Goal: Task Accomplishment & Management: Complete application form

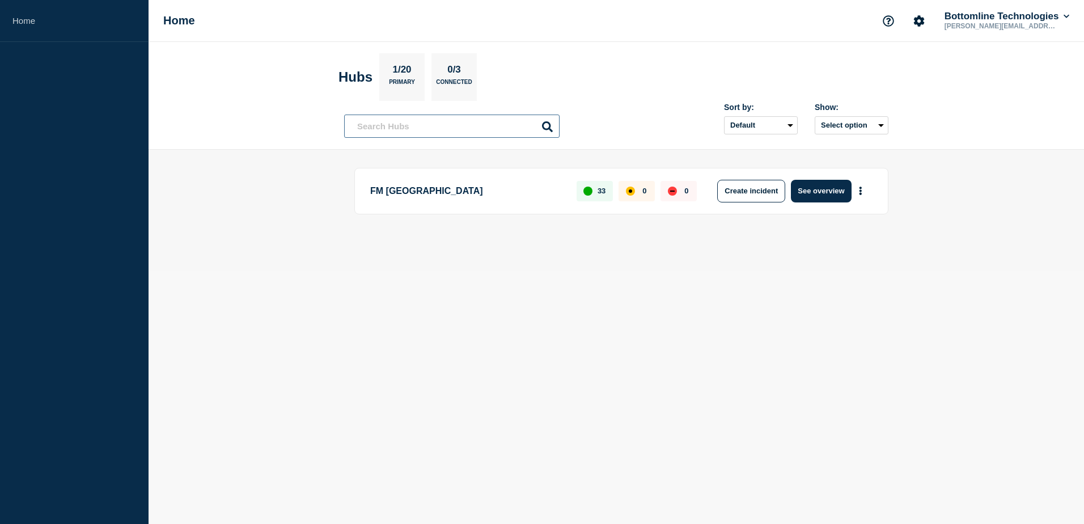
click at [440, 128] on input "text" at bounding box center [452, 126] width 216 height 23
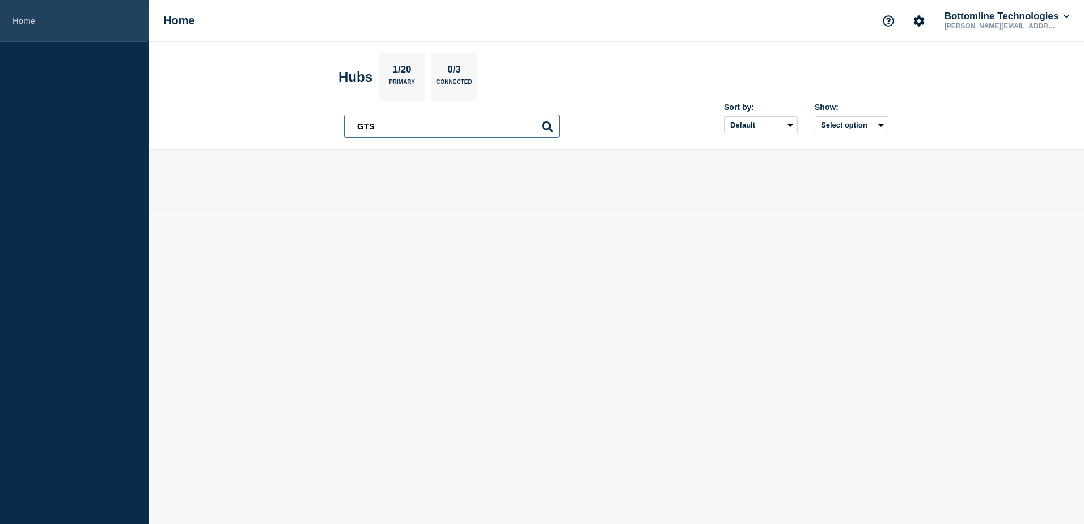
type input "GTS"
click at [23, 19] on link "Home" at bounding box center [74, 21] width 149 height 42
click at [398, 135] on input "GTS" at bounding box center [452, 126] width 216 height 23
click at [398, 134] on input "GTS" at bounding box center [452, 126] width 216 height 23
click at [82, 32] on link "Home" at bounding box center [74, 21] width 149 height 42
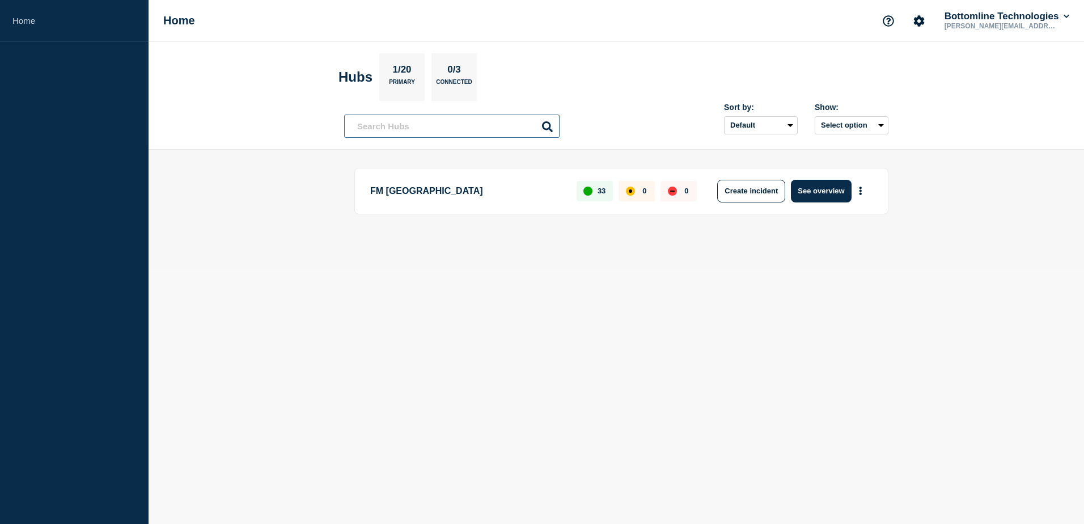
click at [429, 129] on input "text" at bounding box center [452, 126] width 216 height 23
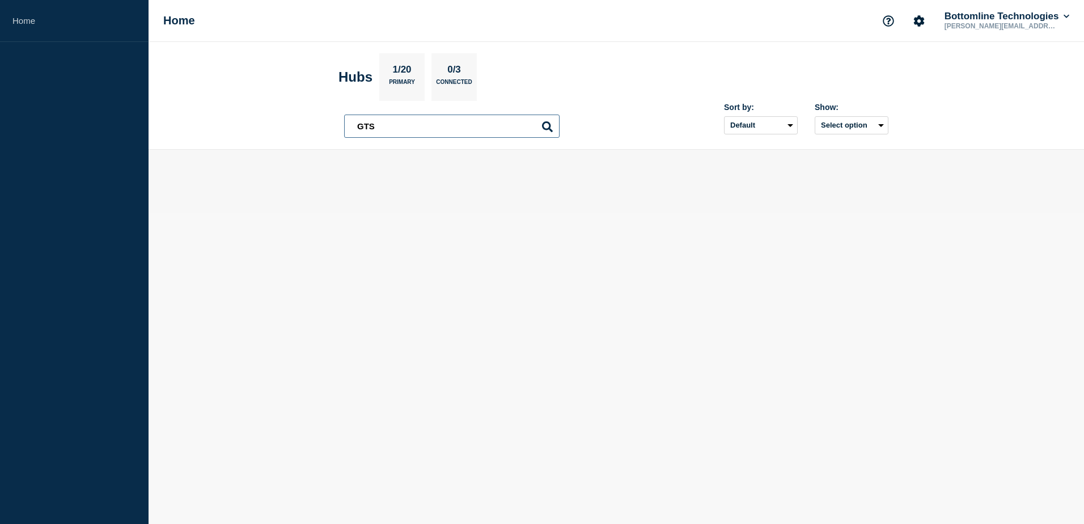
click at [552, 120] on input "GTS" at bounding box center [452, 126] width 216 height 23
click at [487, 124] on input "GTS" at bounding box center [452, 126] width 216 height 23
type input "GTS"
click at [551, 124] on icon at bounding box center [547, 126] width 11 height 11
click at [529, 123] on input "GTS" at bounding box center [452, 126] width 216 height 23
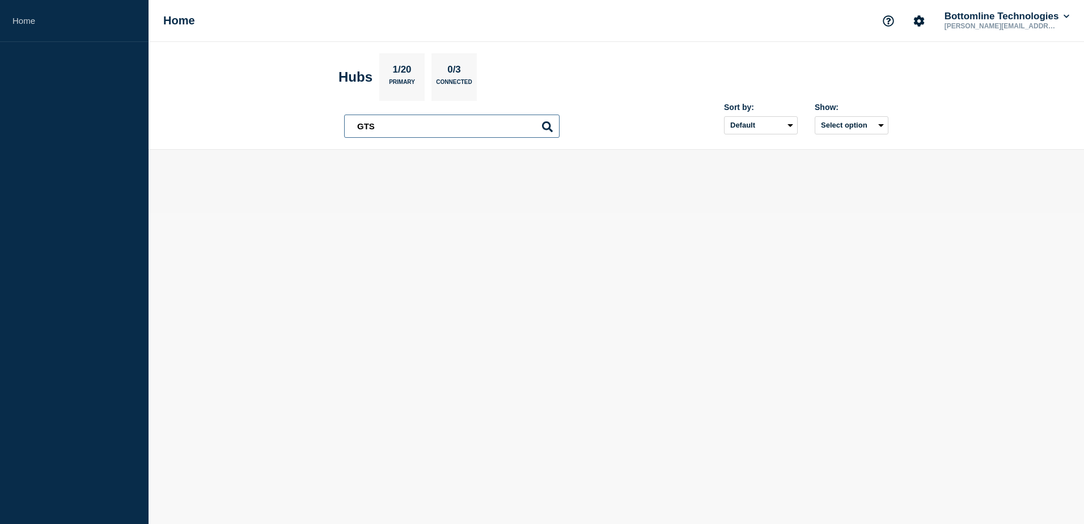
click at [497, 119] on input "GTS" at bounding box center [452, 126] width 216 height 23
click at [487, 132] on input "GTS" at bounding box center [452, 126] width 216 height 23
click at [543, 124] on icon at bounding box center [547, 126] width 11 height 11
click at [478, 129] on input "GTS" at bounding box center [452, 126] width 216 height 23
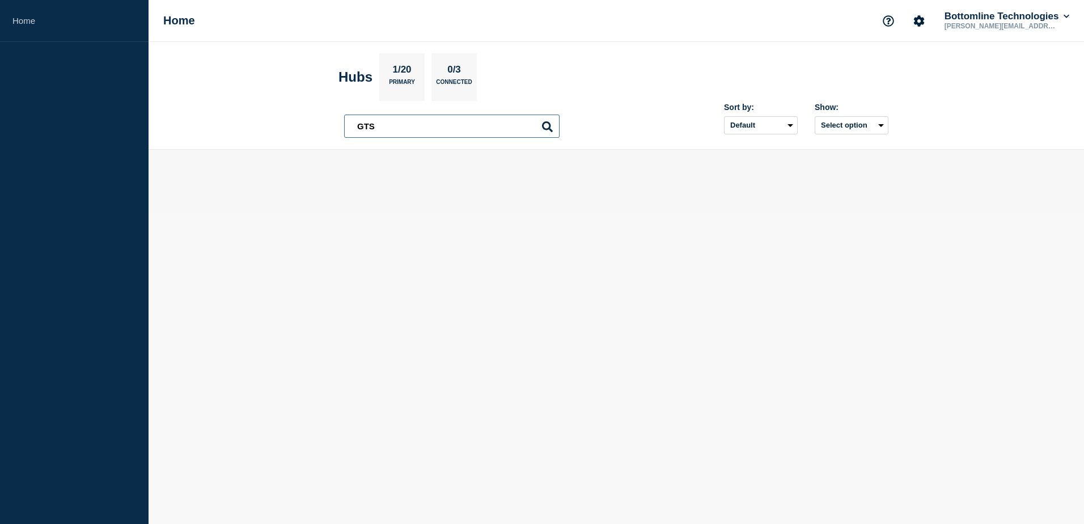
click at [478, 129] on input "GTS" at bounding box center [452, 126] width 216 height 23
click at [554, 98] on section "Hubs 1/20 Primary 0/3 Connected" at bounding box center [617, 77] width 556 height 48
click at [829, 199] on button "See overview" at bounding box center [821, 191] width 60 height 23
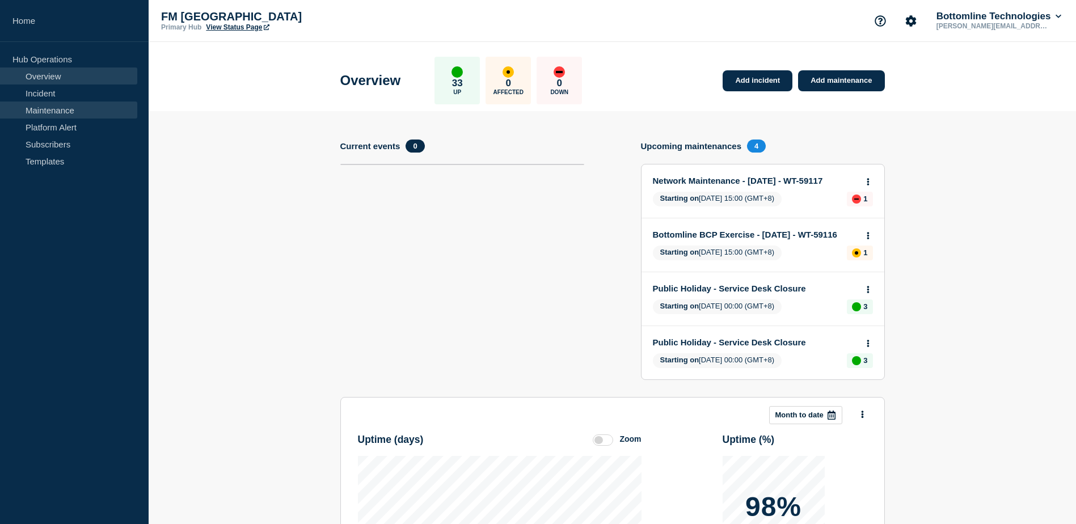
click at [59, 113] on link "Maintenance" at bounding box center [68, 110] width 137 height 17
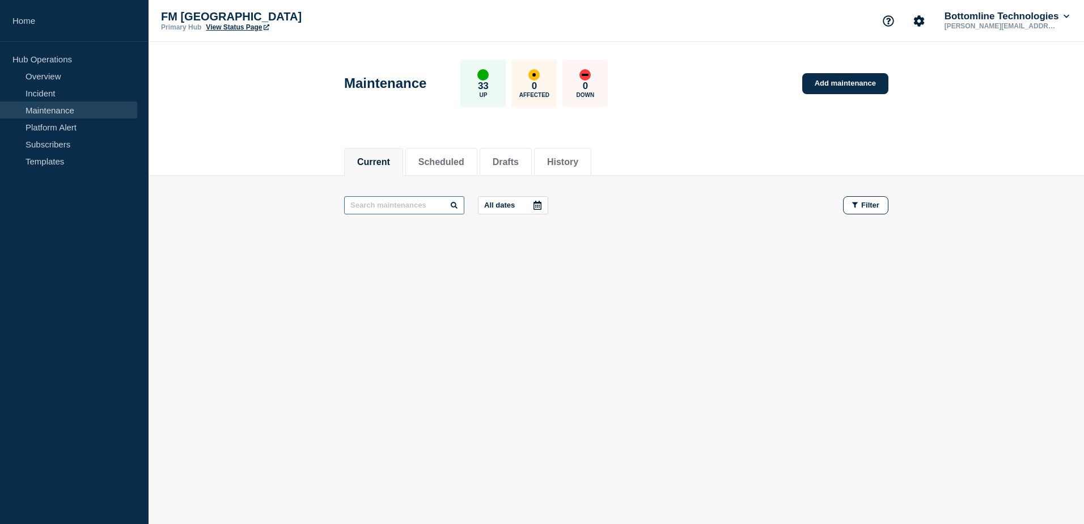
click at [399, 198] on input "text" at bounding box center [404, 205] width 120 height 18
type input "GTS"
click at [565, 158] on button "History" at bounding box center [562, 162] width 31 height 10
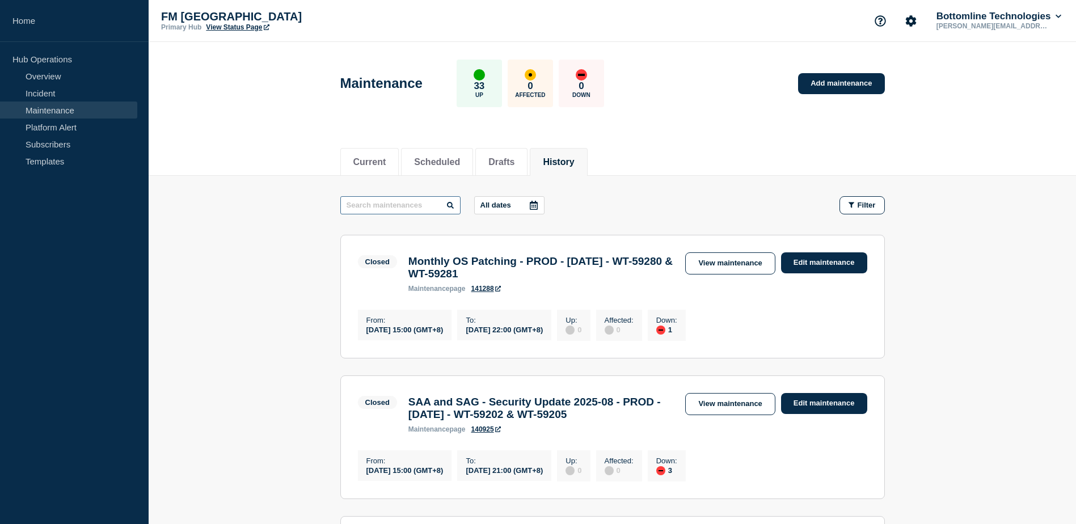
click at [397, 205] on input "text" at bounding box center [400, 205] width 120 height 18
type input "GTS"
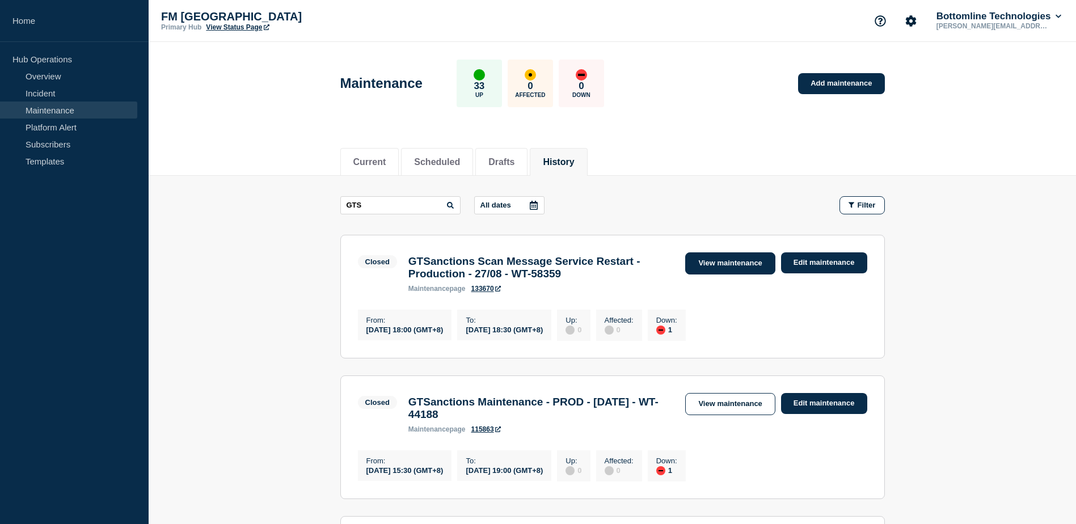
click at [708, 259] on link "View maintenance" at bounding box center [730, 263] width 90 height 22
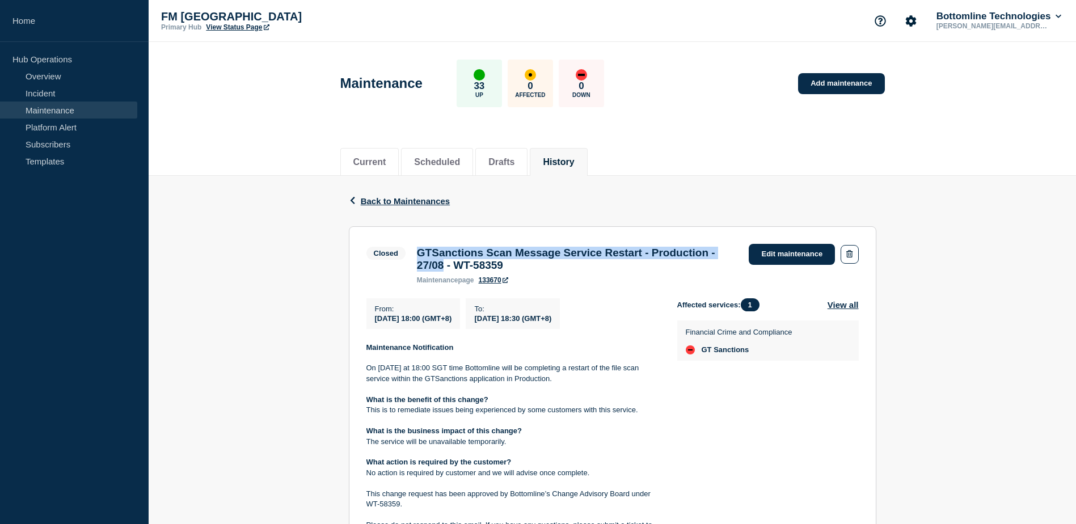
drag, startPoint x: 524, startPoint y: 271, endPoint x: 415, endPoint y: 252, distance: 110.4
click at [415, 252] on div "GTSanctions Scan Message Service Restart - Production - 27/08 - WT-58359 mainte…" at bounding box center [577, 265] width 332 height 37
drag, startPoint x: 415, startPoint y: 252, endPoint x: 503, endPoint y: 263, distance: 88.6
copy h3 "GTSanctions Scan Message Service Restart - Production - 27/08"
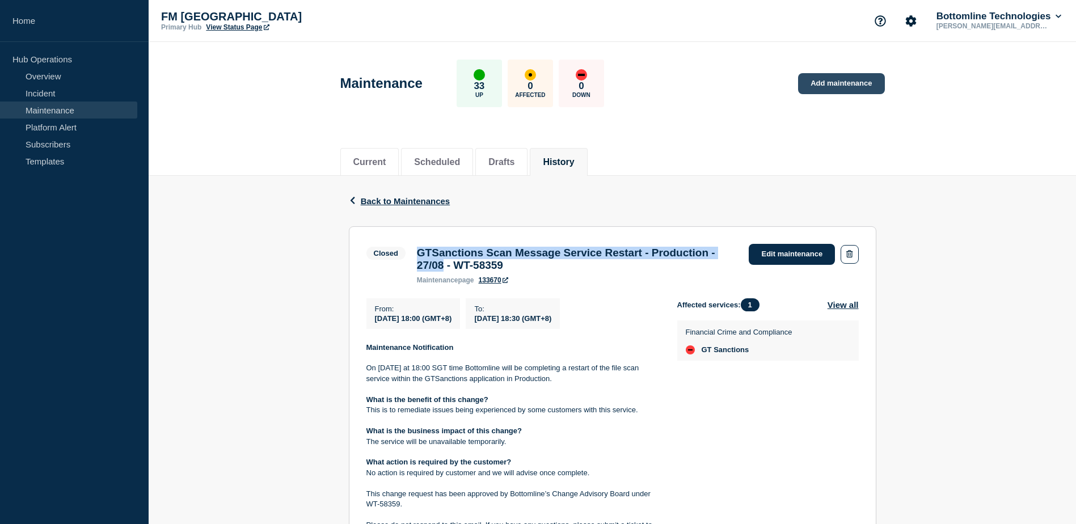
click at [841, 87] on link "Add maintenance" at bounding box center [841, 83] width 86 height 21
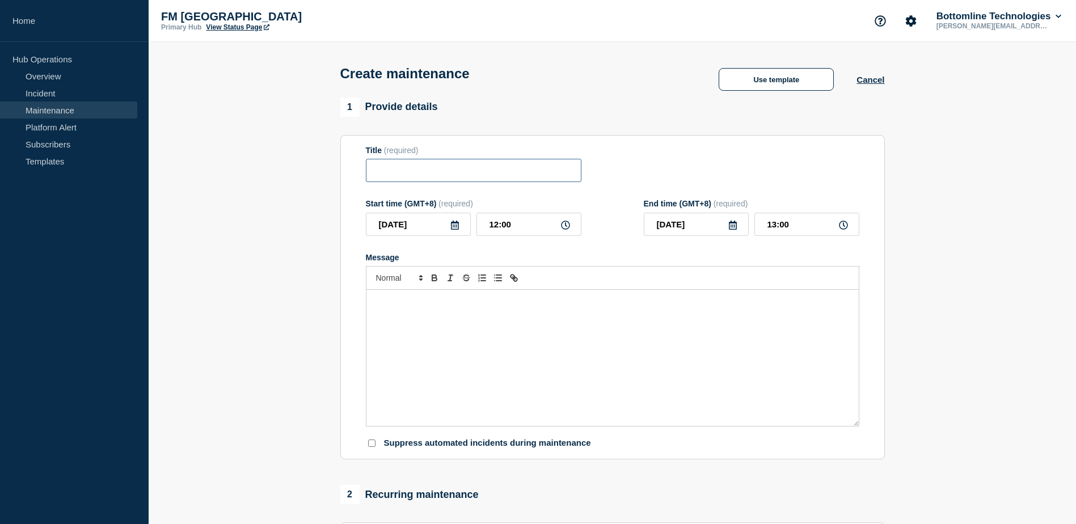
click at [483, 168] on input "Title" at bounding box center [474, 170] width 216 height 23
paste input "GTSanctions Scan Message Service Restart - Production - 27/08"
drag, startPoint x: 445, startPoint y: 172, endPoint x: 348, endPoint y: 166, distance: 97.2
click at [328, 169] on section "1 Provide details Title (required) GTSanctions Scan Message Service Restart - P…" at bounding box center [612, 491] width 927 height 787
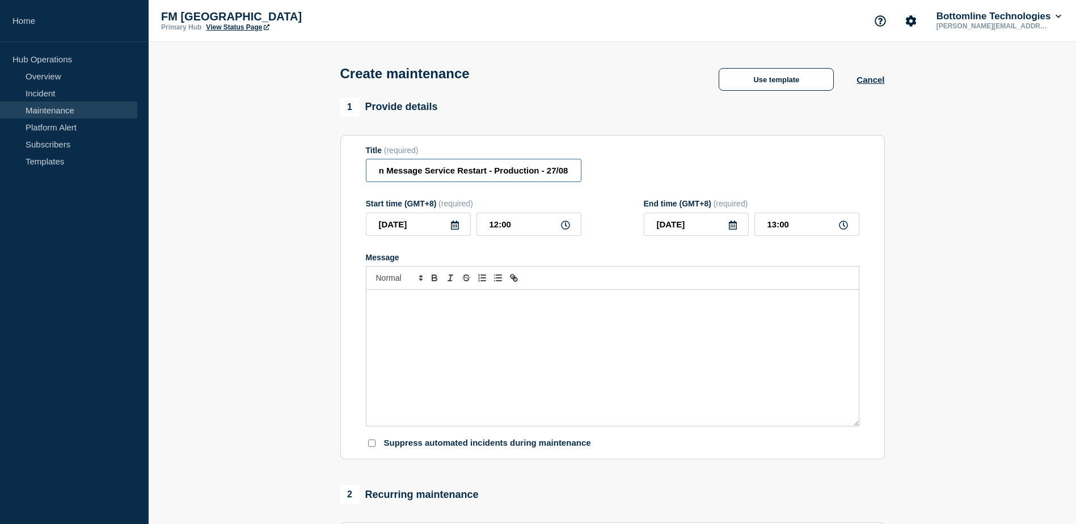
drag, startPoint x: 381, startPoint y: 175, endPoint x: 589, endPoint y: 192, distance: 208.3
click at [589, 192] on form "Title (required) GTSanctions Scan Message Service Restart - Production - 27/08 …" at bounding box center [612, 297] width 493 height 303
click at [512, 178] on input "GTSanctions Scan Message Service Restart - Production - 27/08" at bounding box center [474, 170] width 216 height 23
click at [552, 176] on input "GTSanctions Scan Message Service Restart - Production - 27/08" at bounding box center [474, 170] width 216 height 23
click at [557, 175] on input "GTSanctions Scan Message Service Restart - Production - 27/08" at bounding box center [474, 170] width 216 height 23
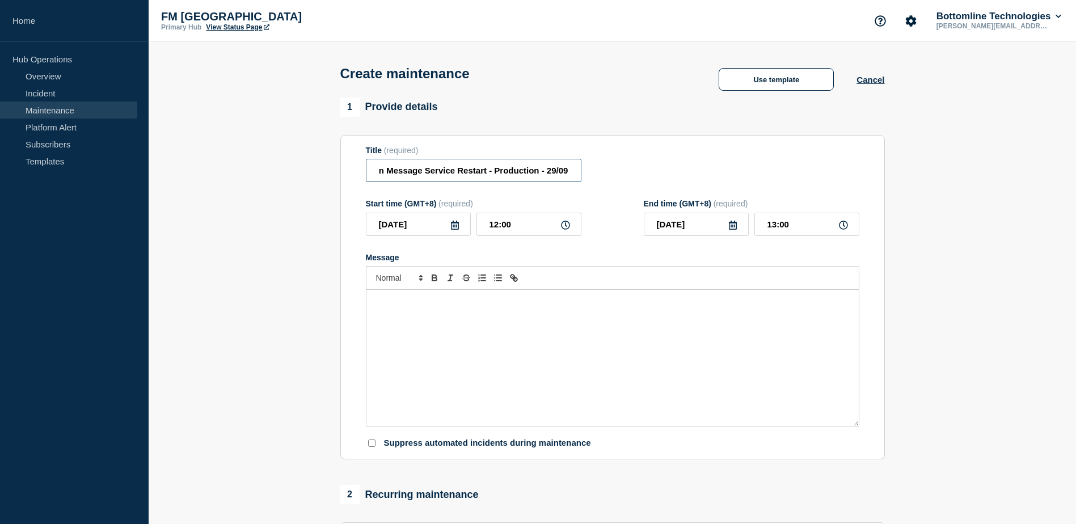
type input "GTSanctions Scan Message Service Restart - Production - 29/09"
click at [507, 314] on div "Message" at bounding box center [612, 358] width 492 height 136
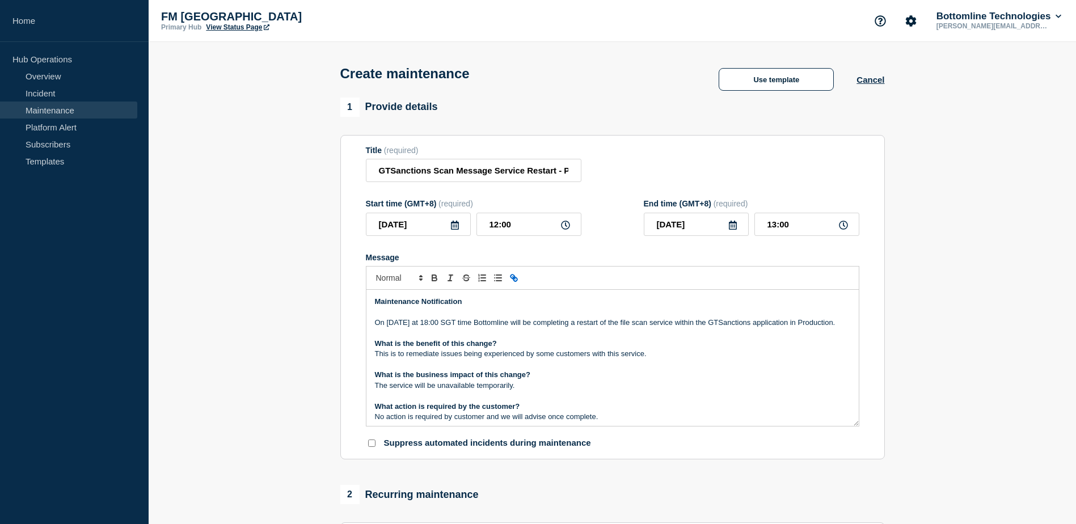
click at [396, 328] on p "On 27th August at 18:00 SGT time Bottomline will be completing a restart of the…" at bounding box center [612, 323] width 475 height 10
drag, startPoint x: 437, startPoint y: 326, endPoint x: 523, endPoint y: 337, distance: 87.0
click at [437, 326] on p "On 29th Sept at 18:00 SGT time Bottomline will be completing a restart of the f…" at bounding box center [612, 323] width 475 height 10
click at [569, 325] on p "On 29th Sept at 12:15 PM SGT time Bottomline will be completing a restart of th…" at bounding box center [612, 323] width 475 height 10
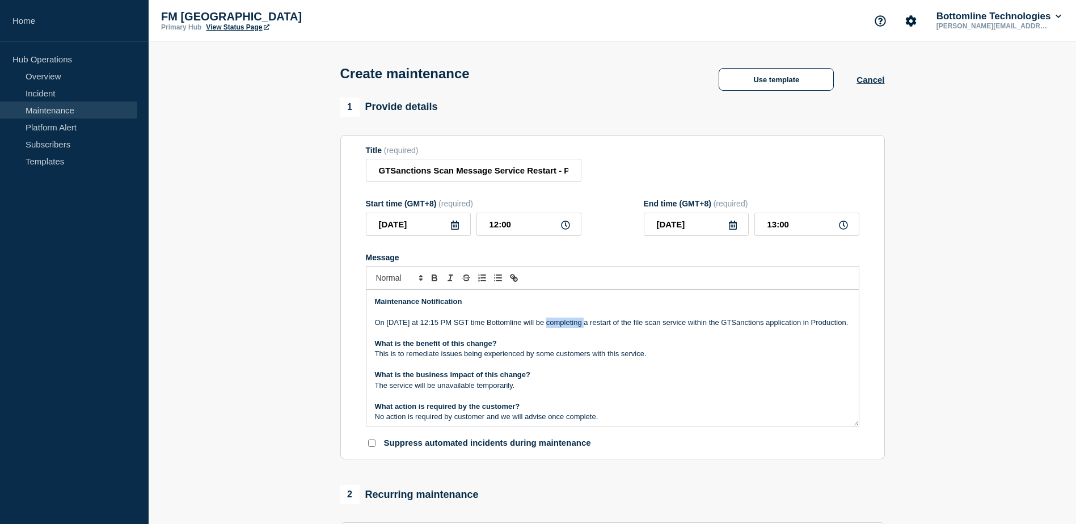
scroll to position [57, 0]
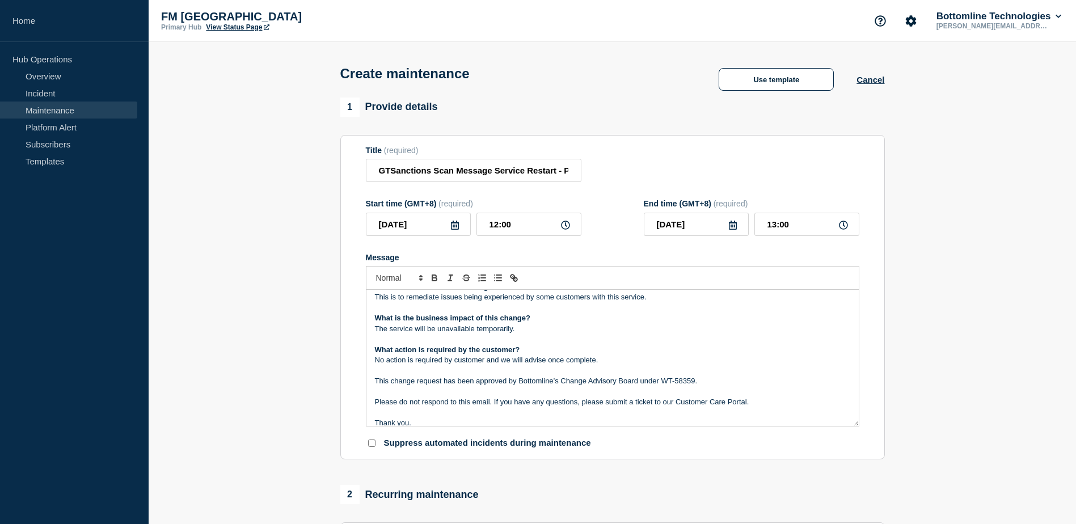
click at [411, 334] on p "The service will be unavailable temporarily." at bounding box center [612, 329] width 475 height 10
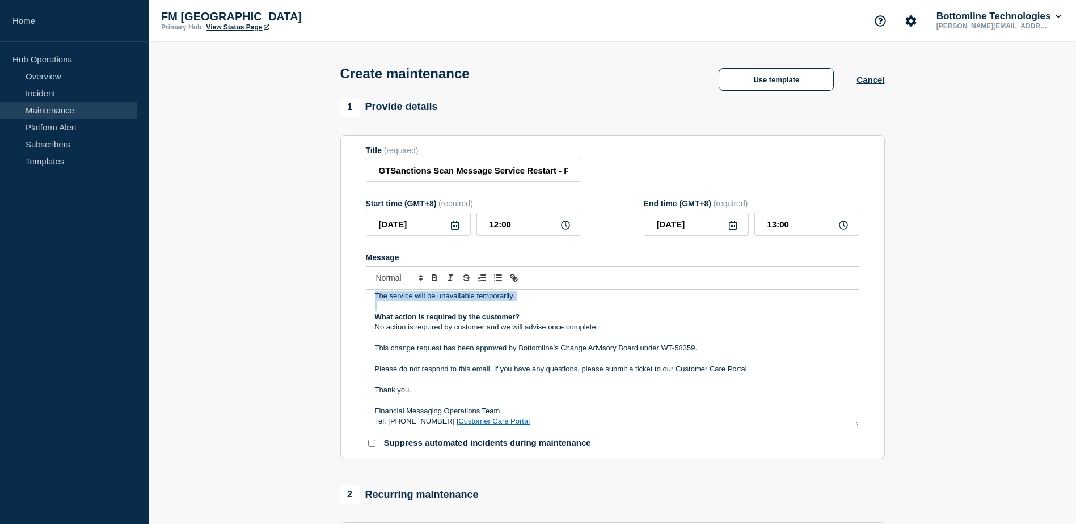
scroll to position [108, 0]
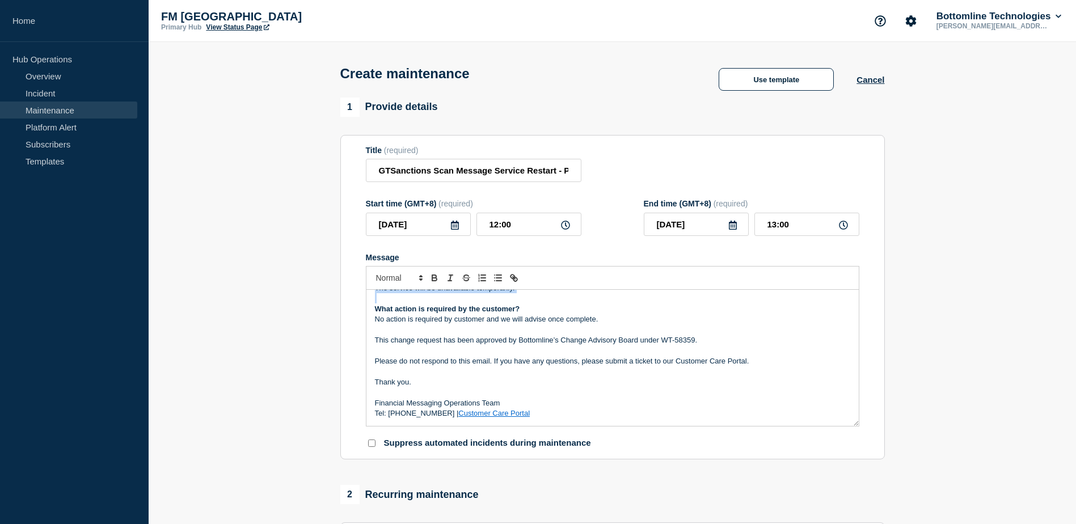
click at [406, 345] on p "This change request has been approved by Bottomline’s Change Advisory Board und…" at bounding box center [612, 340] width 475 height 10
click at [687, 341] on p "This change request has been approved by Bottomline’s Change Advisory Board und…" at bounding box center [612, 340] width 475 height 10
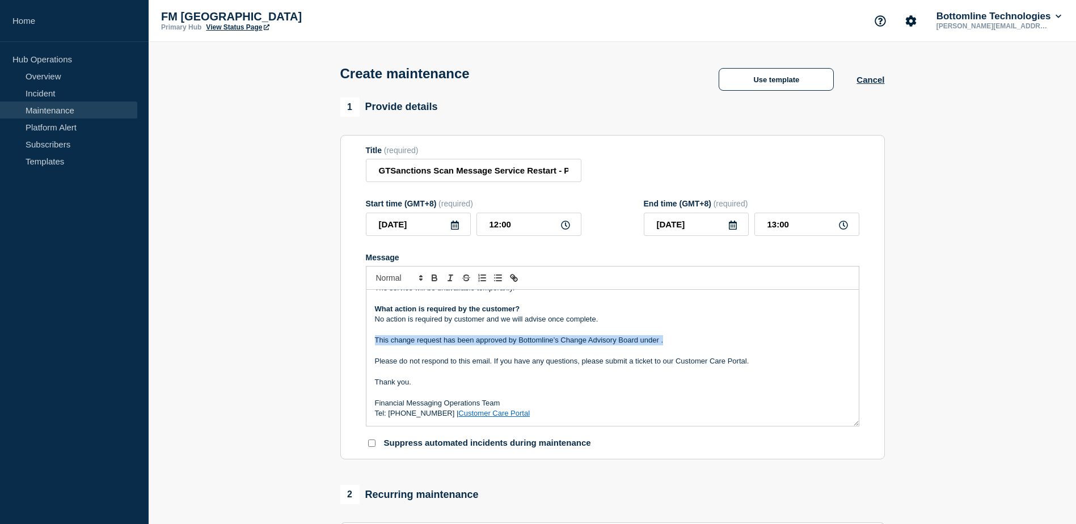
drag, startPoint x: 671, startPoint y: 343, endPoint x: 348, endPoint y: 341, distance: 322.7
click at [351, 341] on section "Title (required) GTSanctions Scan Message Service Restart - Production - 29/09 …" at bounding box center [612, 297] width 545 height 325
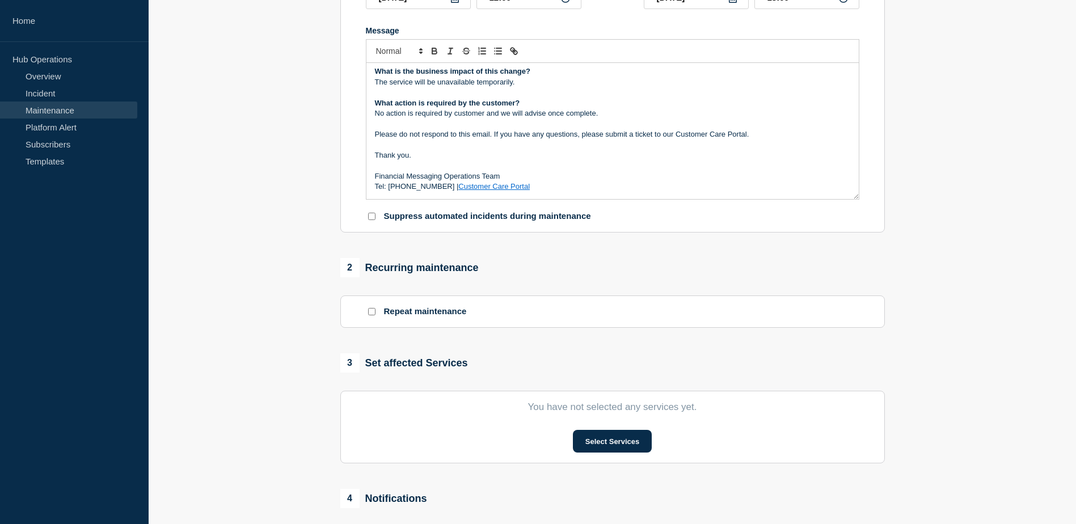
scroll to position [0, 0]
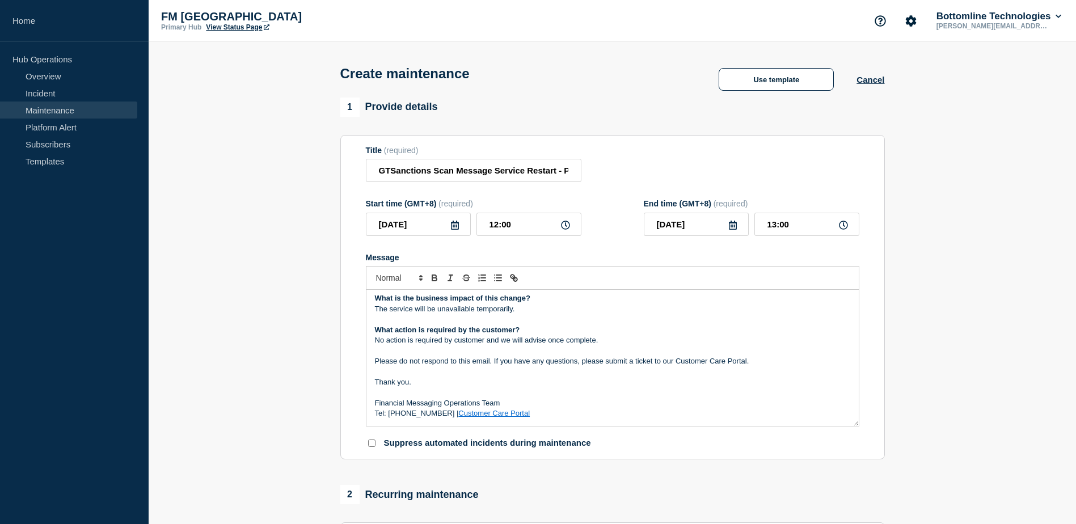
click at [569, 223] on icon at bounding box center [565, 225] width 9 height 9
click at [562, 226] on icon at bounding box center [565, 225] width 9 height 9
click at [530, 230] on input "12:00" at bounding box center [528, 224] width 105 height 23
type input "12:15"
click at [796, 223] on input "13:15" at bounding box center [806, 224] width 105 height 23
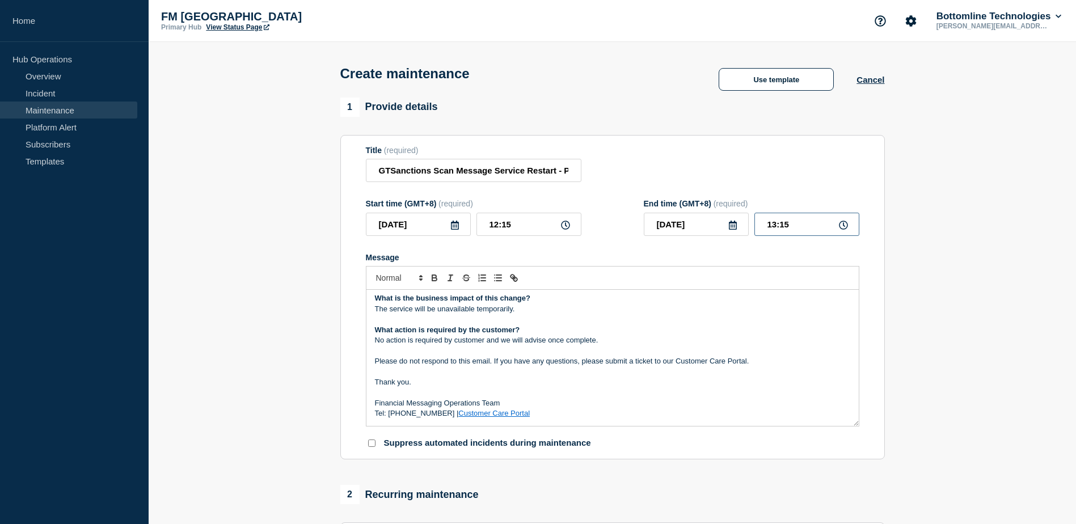
click at [796, 223] on input "13:15" at bounding box center [806, 224] width 105 height 23
type input "12:30"
click at [904, 250] on section "1 Provide details Title (required) GTSanctions Scan Message Service Restart - P…" at bounding box center [612, 491] width 927 height 787
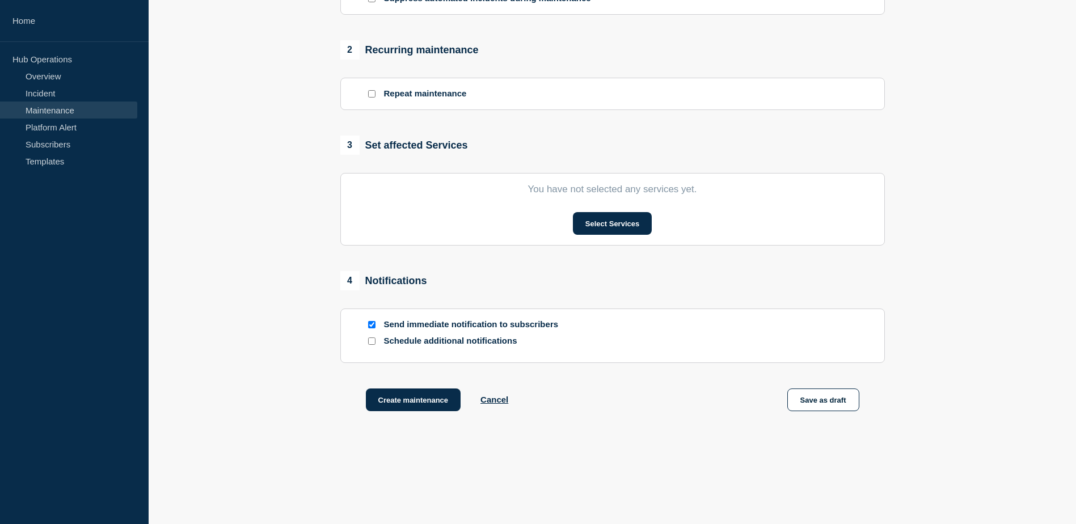
scroll to position [454, 0]
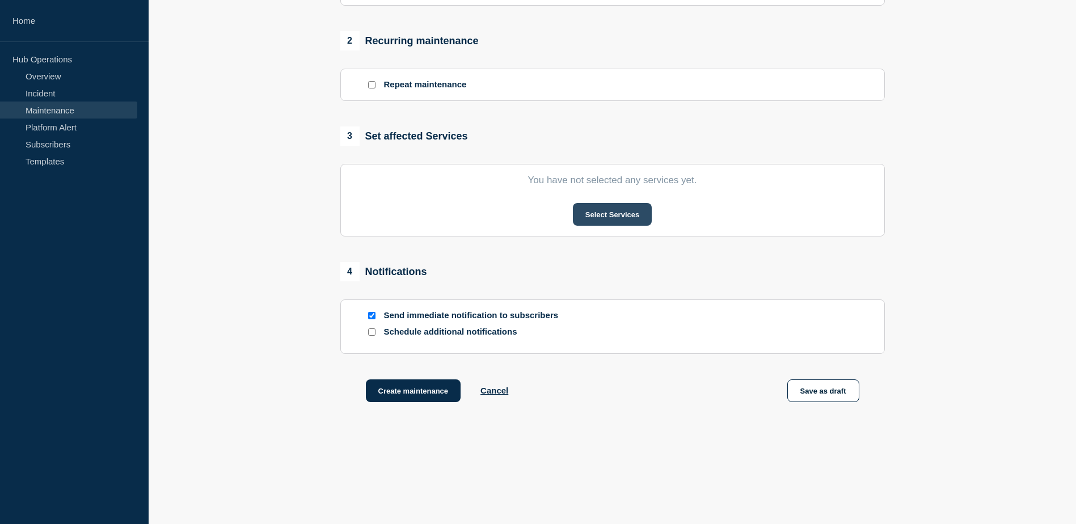
click at [618, 211] on button "Select Services" at bounding box center [612, 214] width 79 height 23
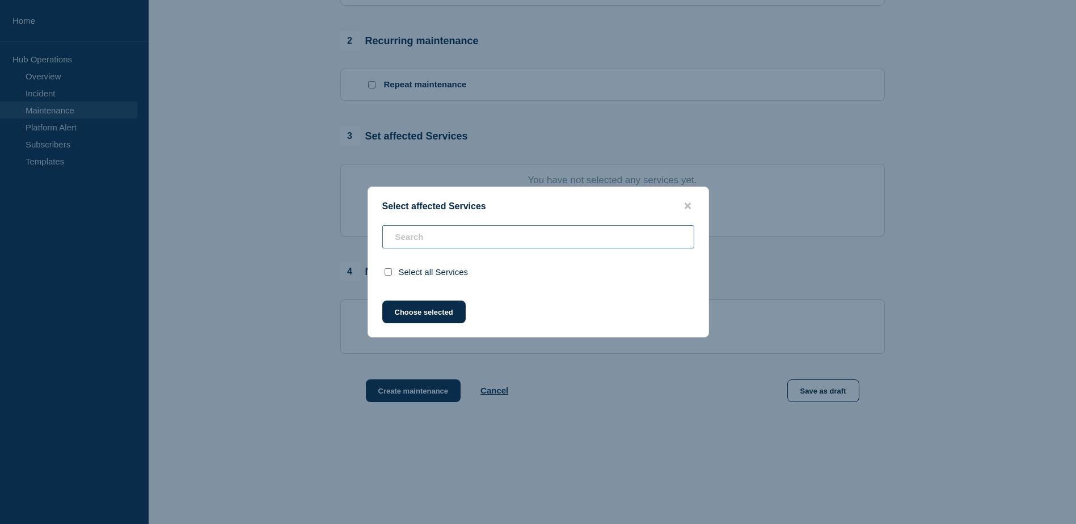
click at [566, 235] on input "text" at bounding box center [538, 236] width 312 height 23
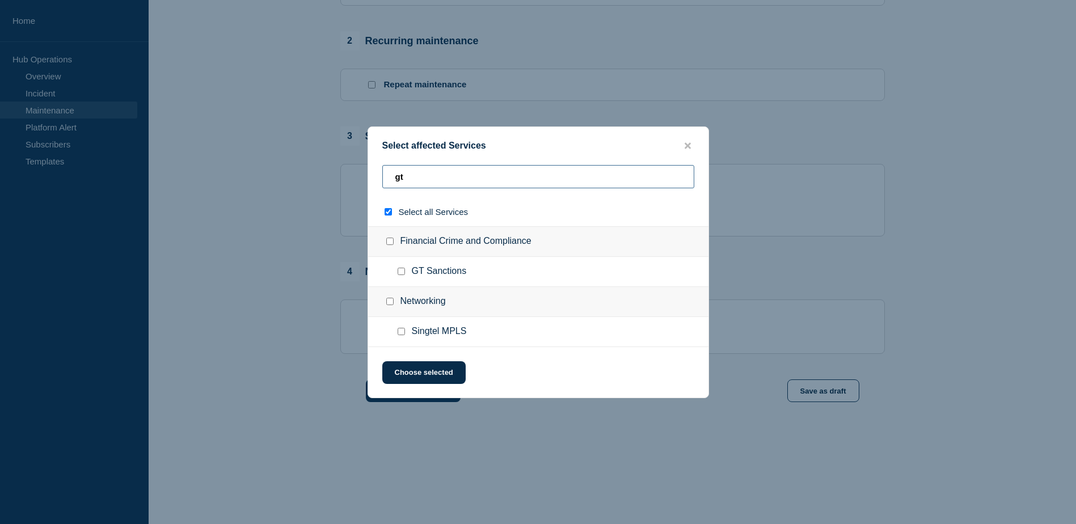
type input "gts"
checkbox input "true"
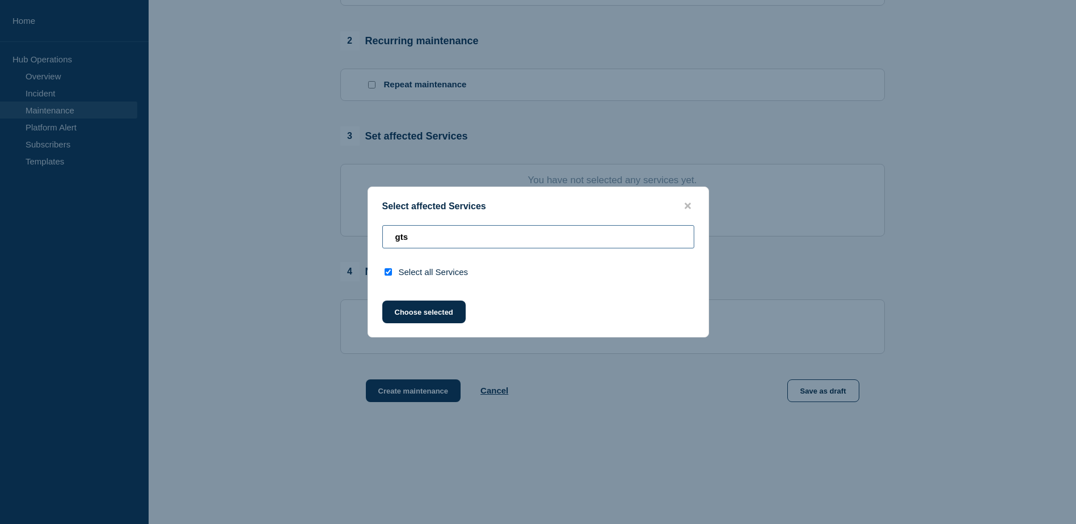
type input "gts"
click at [381, 268] on div "Select all Services" at bounding box center [538, 272] width 340 height 29
click at [391, 269] on div at bounding box center [390, 272] width 16 height 11
click at [390, 269] on div at bounding box center [390, 272] width 16 height 11
click at [451, 240] on input "gts" at bounding box center [538, 236] width 312 height 23
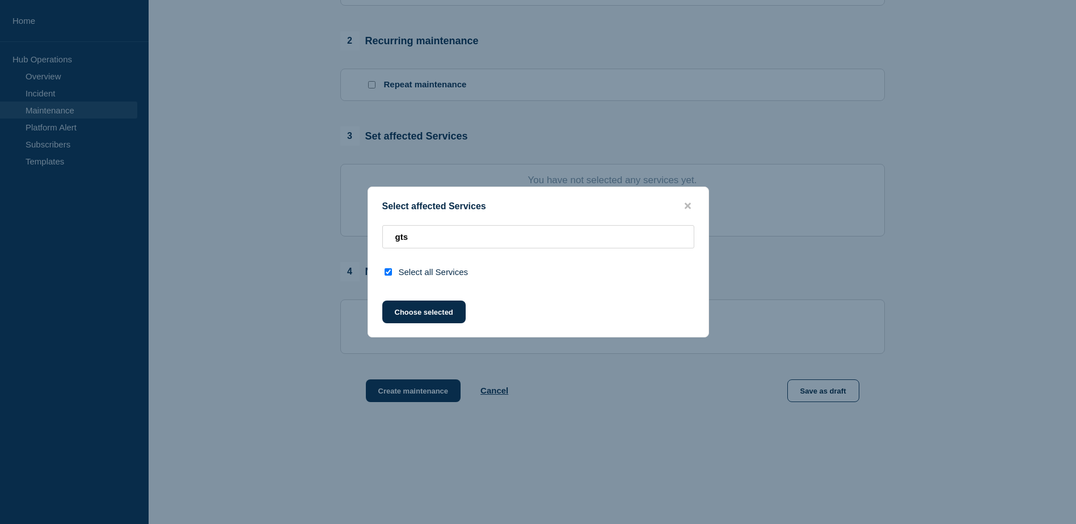
click at [389, 271] on input "select all checkbox" at bounding box center [388, 271] width 7 height 7
checkbox input "false"
click at [448, 242] on input "gts" at bounding box center [538, 236] width 312 height 23
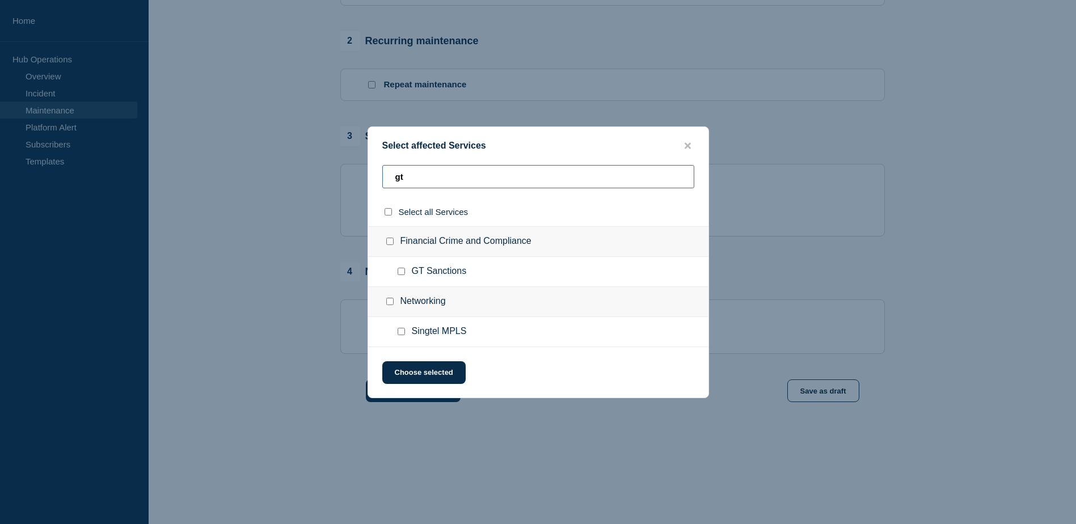
type input "gt"
click at [402, 269] on input "GT Sanctions checkbox" at bounding box center [401, 271] width 7 height 7
checkbox input "true"
click at [419, 372] on button "Choose selected" at bounding box center [423, 372] width 83 height 23
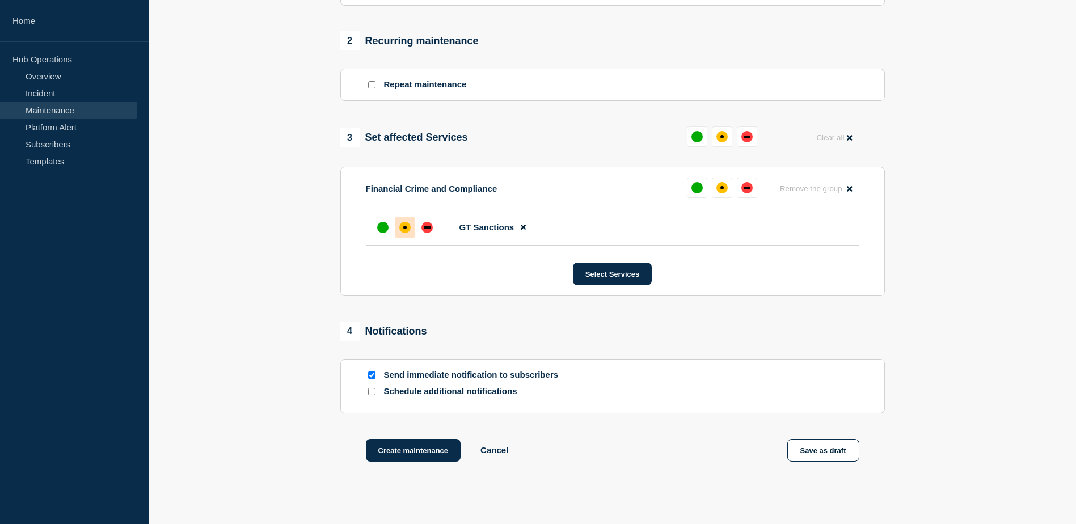
click at [413, 230] on div at bounding box center [405, 227] width 20 height 20
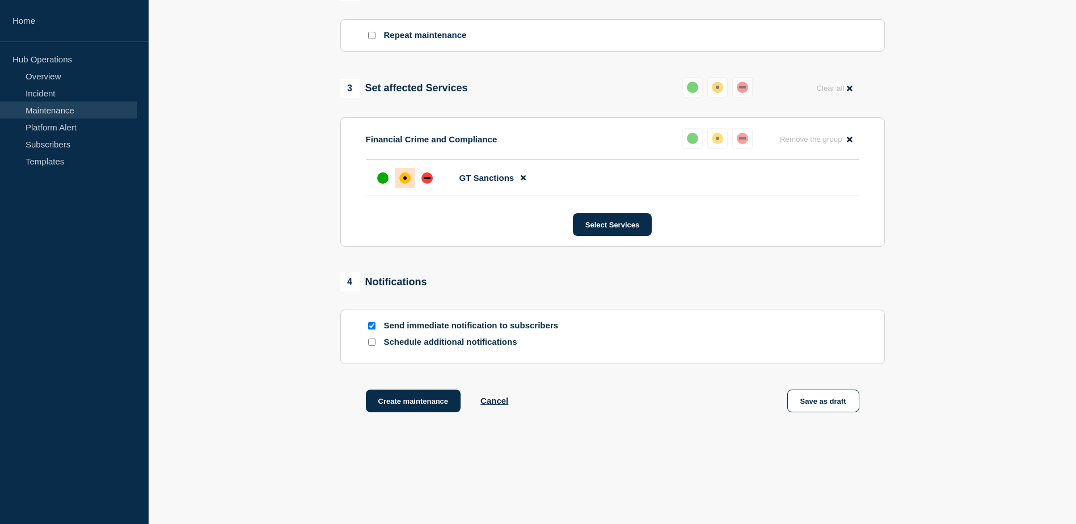
scroll to position [510, 0]
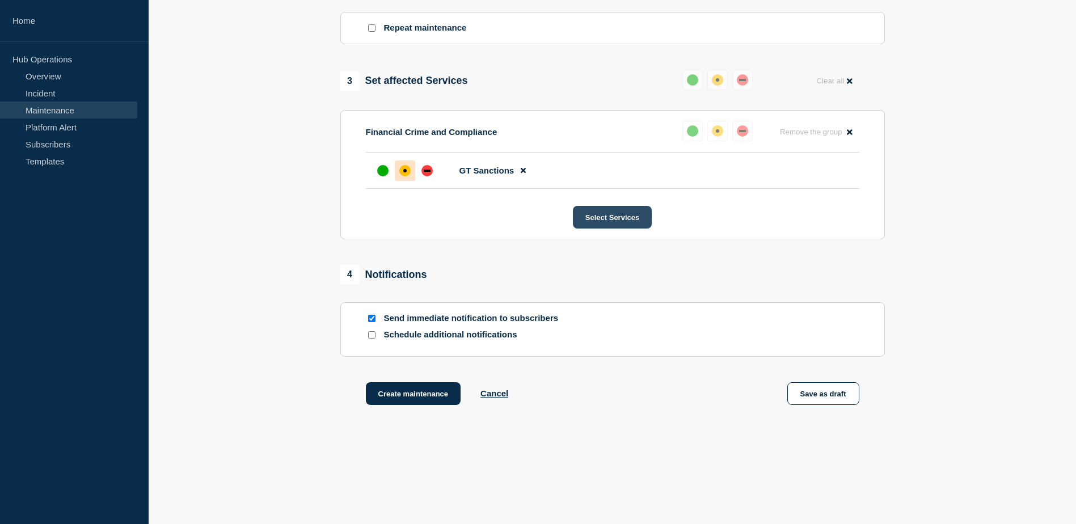
click at [615, 223] on button "Select Services" at bounding box center [612, 217] width 79 height 23
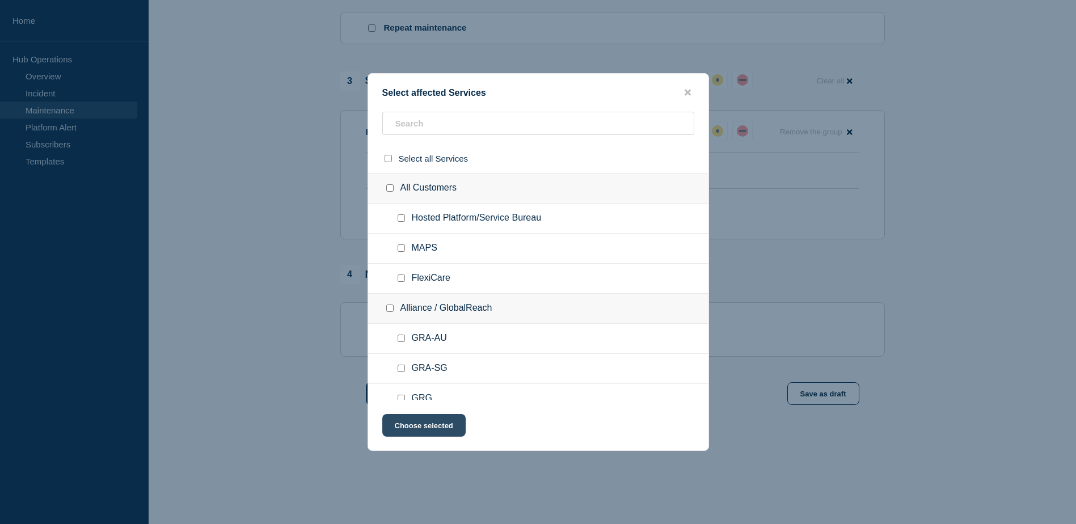
click at [445, 434] on button "Choose selected" at bounding box center [423, 425] width 83 height 23
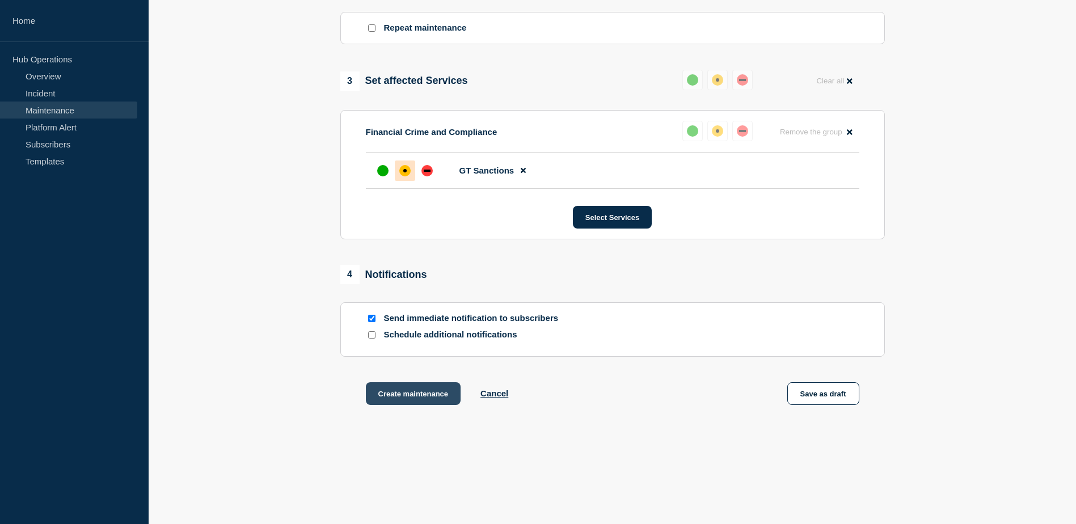
click at [407, 398] on button "Create maintenance" at bounding box center [413, 393] width 95 height 23
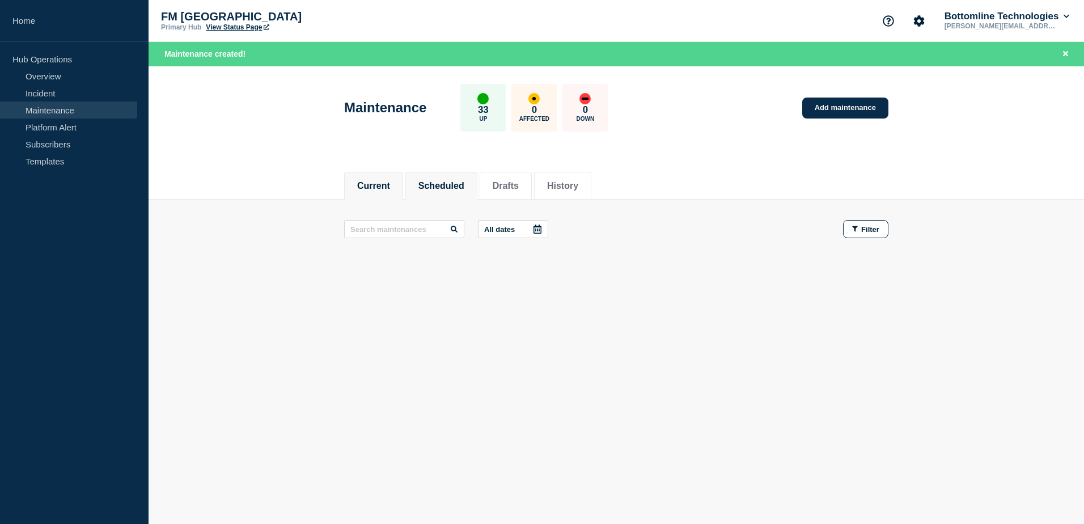
click at [465, 189] on button "Scheduled" at bounding box center [442, 186] width 46 height 10
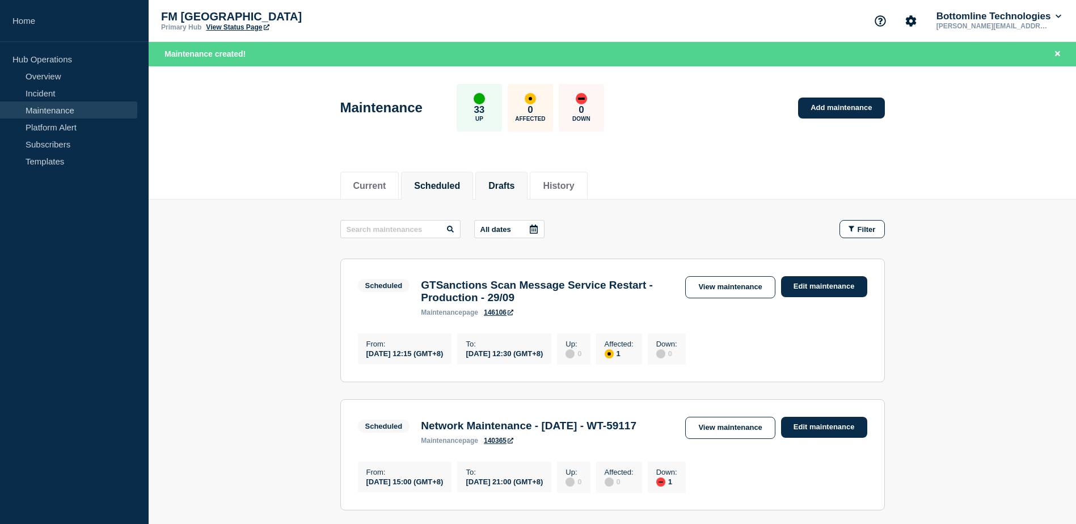
click at [514, 185] on button "Drafts" at bounding box center [501, 186] width 26 height 10
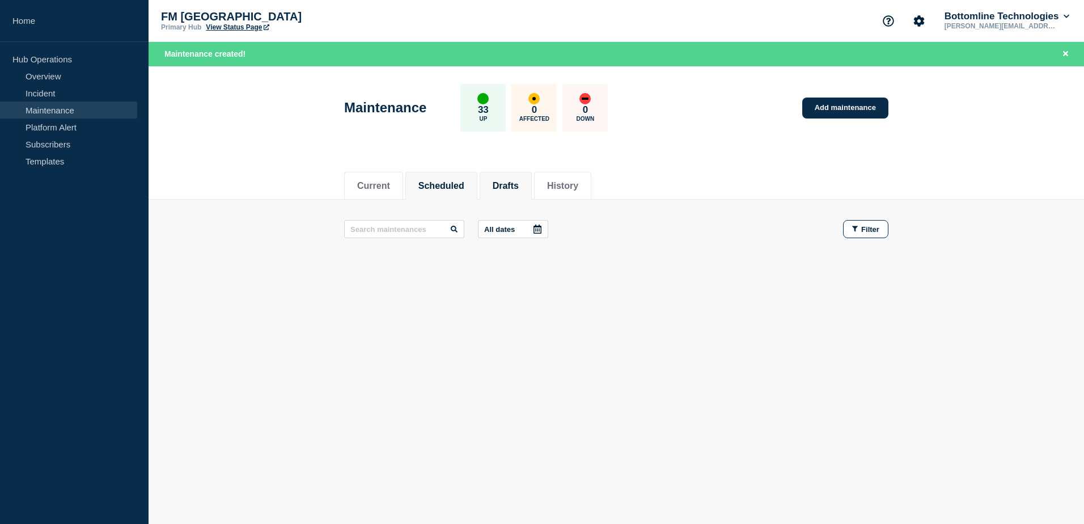
click at [459, 181] on button "Scheduled" at bounding box center [442, 186] width 46 height 10
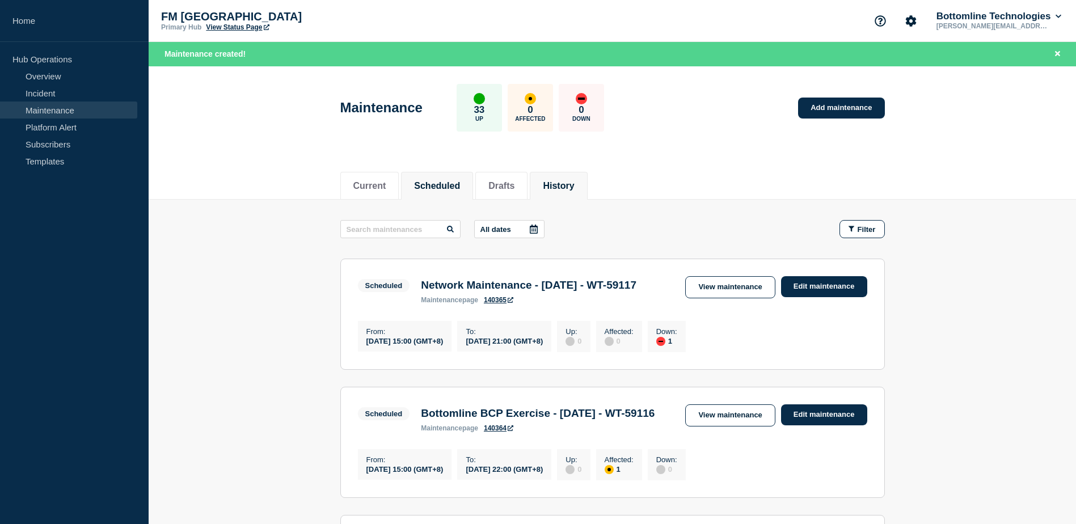
click at [574, 184] on button "History" at bounding box center [558, 186] width 31 height 10
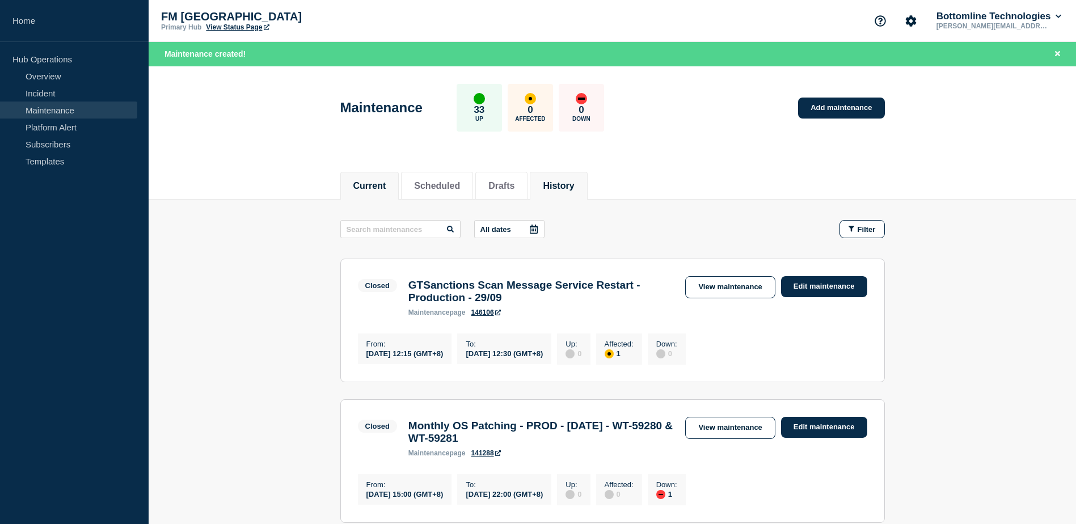
click at [368, 182] on button "Current" at bounding box center [369, 186] width 33 height 10
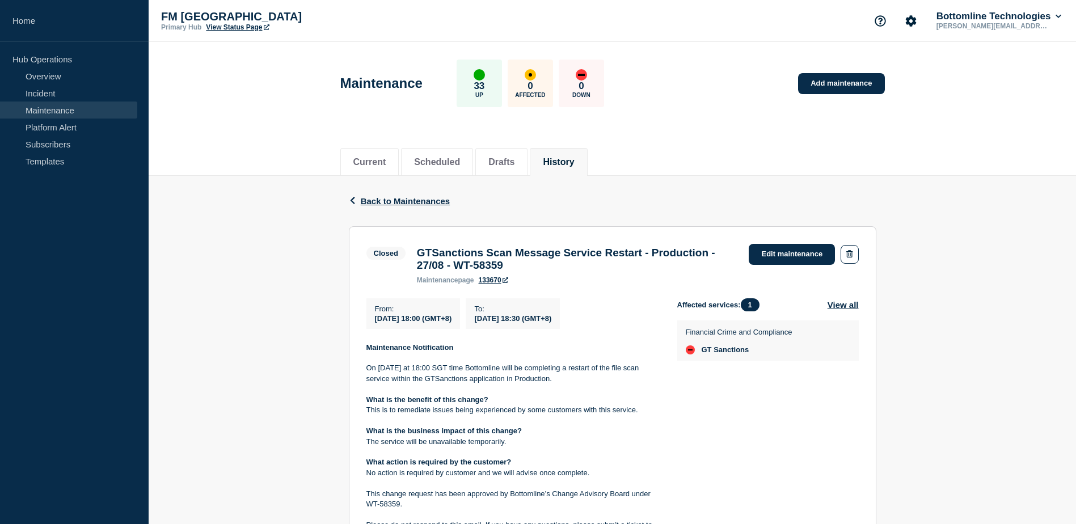
click at [573, 165] on button "History" at bounding box center [558, 162] width 31 height 10
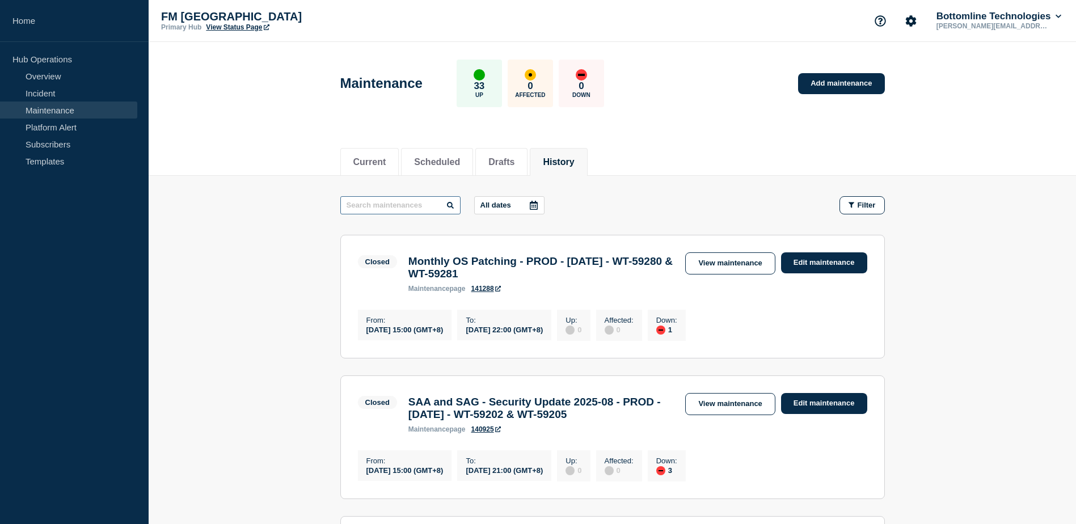
click at [447, 199] on input "text" at bounding box center [400, 205] width 120 height 18
type input "GTS"
click at [718, 267] on link "View maintenance" at bounding box center [730, 263] width 90 height 22
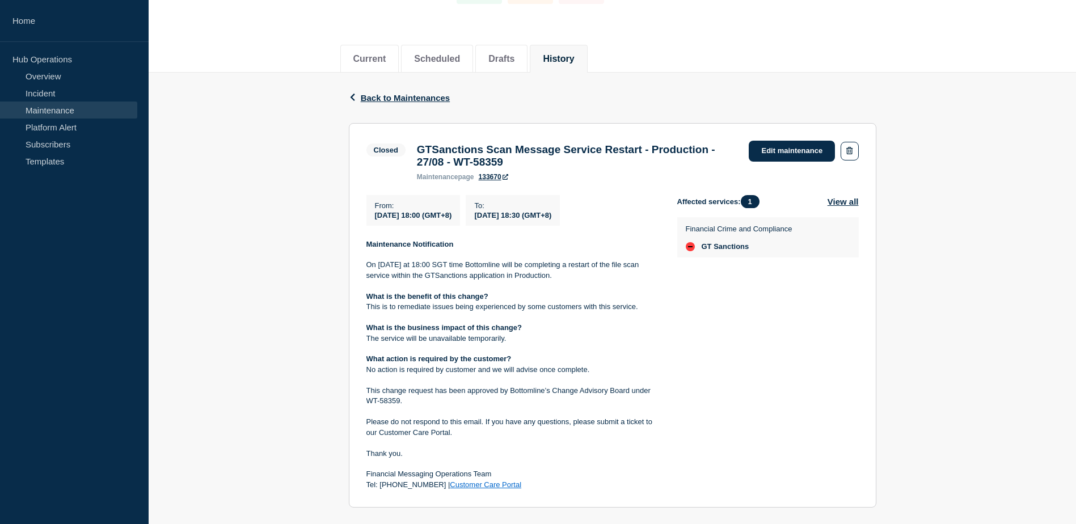
scroll to position [113, 0]
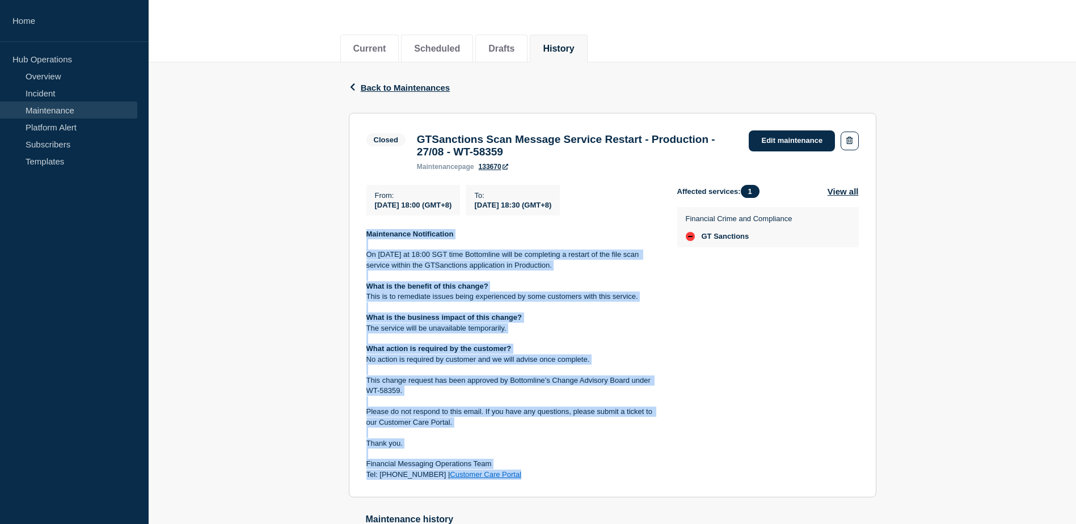
drag, startPoint x: 510, startPoint y: 480, endPoint x: 362, endPoint y: 240, distance: 281.6
click at [362, 240] on section "Closed GTSanctions Scan Message Service Restart - Production - 27/08 - WT-58359…" at bounding box center [612, 305] width 527 height 385
drag, startPoint x: 362, startPoint y: 240, endPoint x: 419, endPoint y: 256, distance: 58.9
copy div "Maintenance Notification On [DATE] 18:00 SGT time Bottomline will be completing…"
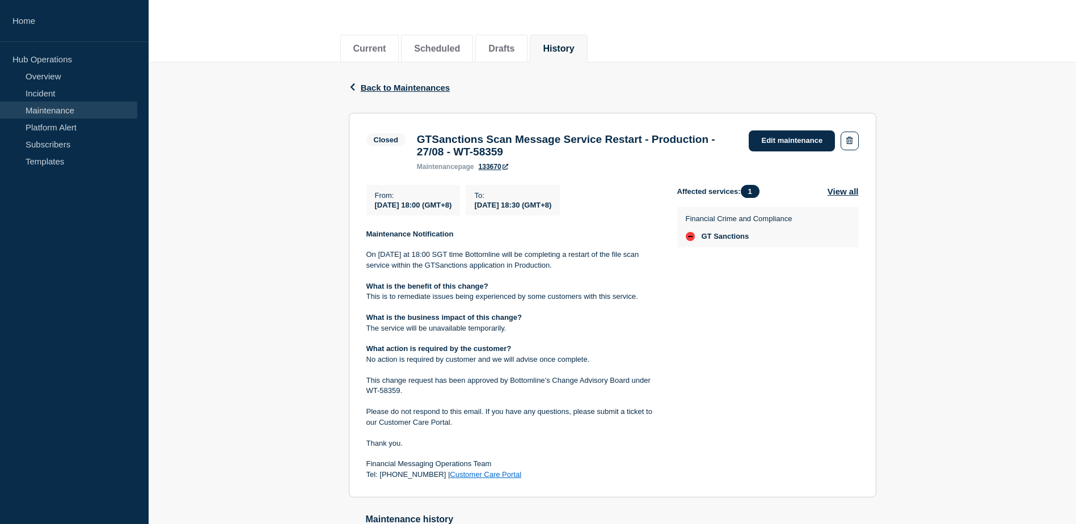
drag, startPoint x: 888, startPoint y: 382, endPoint x: 835, endPoint y: 233, distance: 157.5
click at [886, 381] on div "Back Back to Maintenances Closed GTSanctions Scan Message Service Restart - Pro…" at bounding box center [612, 359] width 927 height 594
